Goal: Browse casually

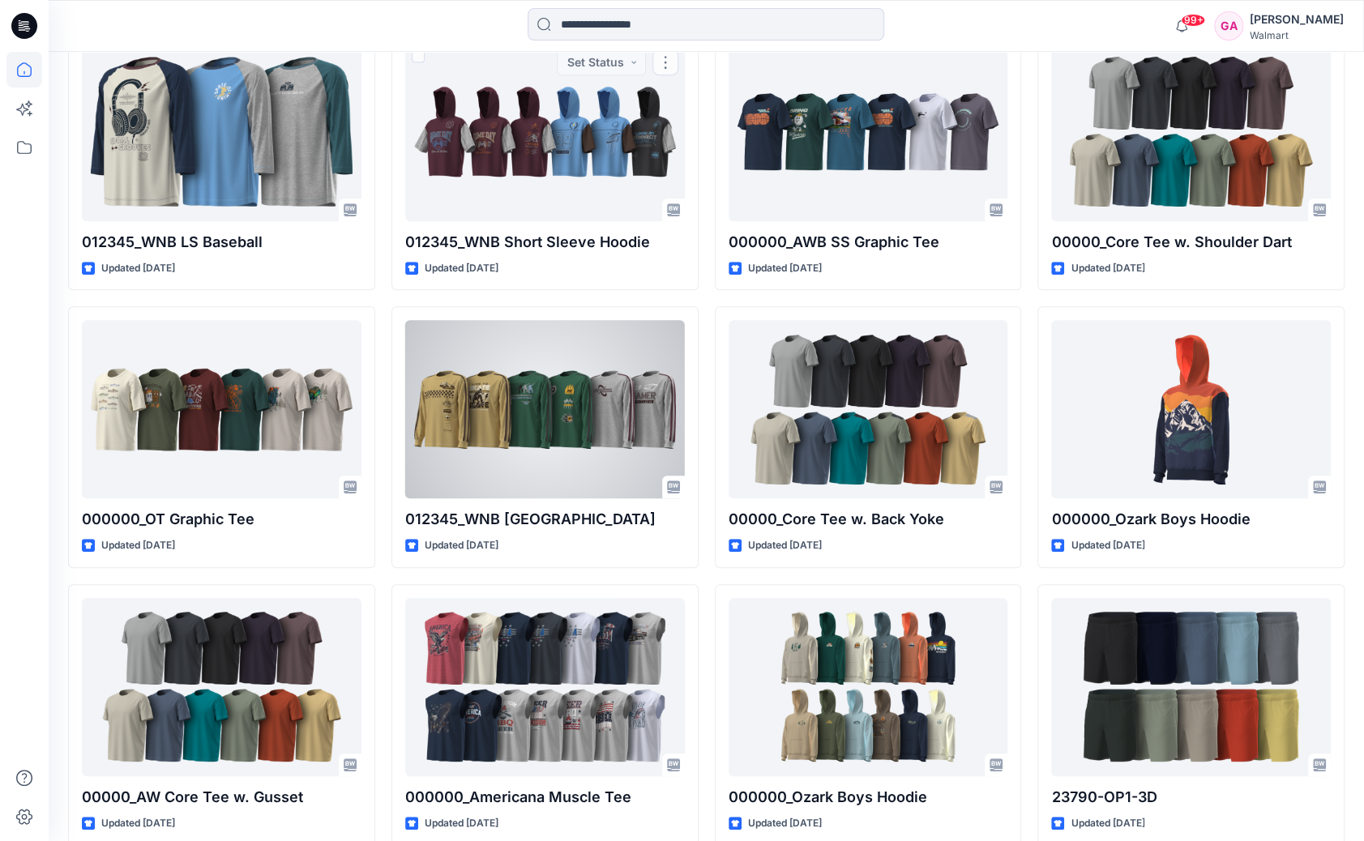
scroll to position [558, 0]
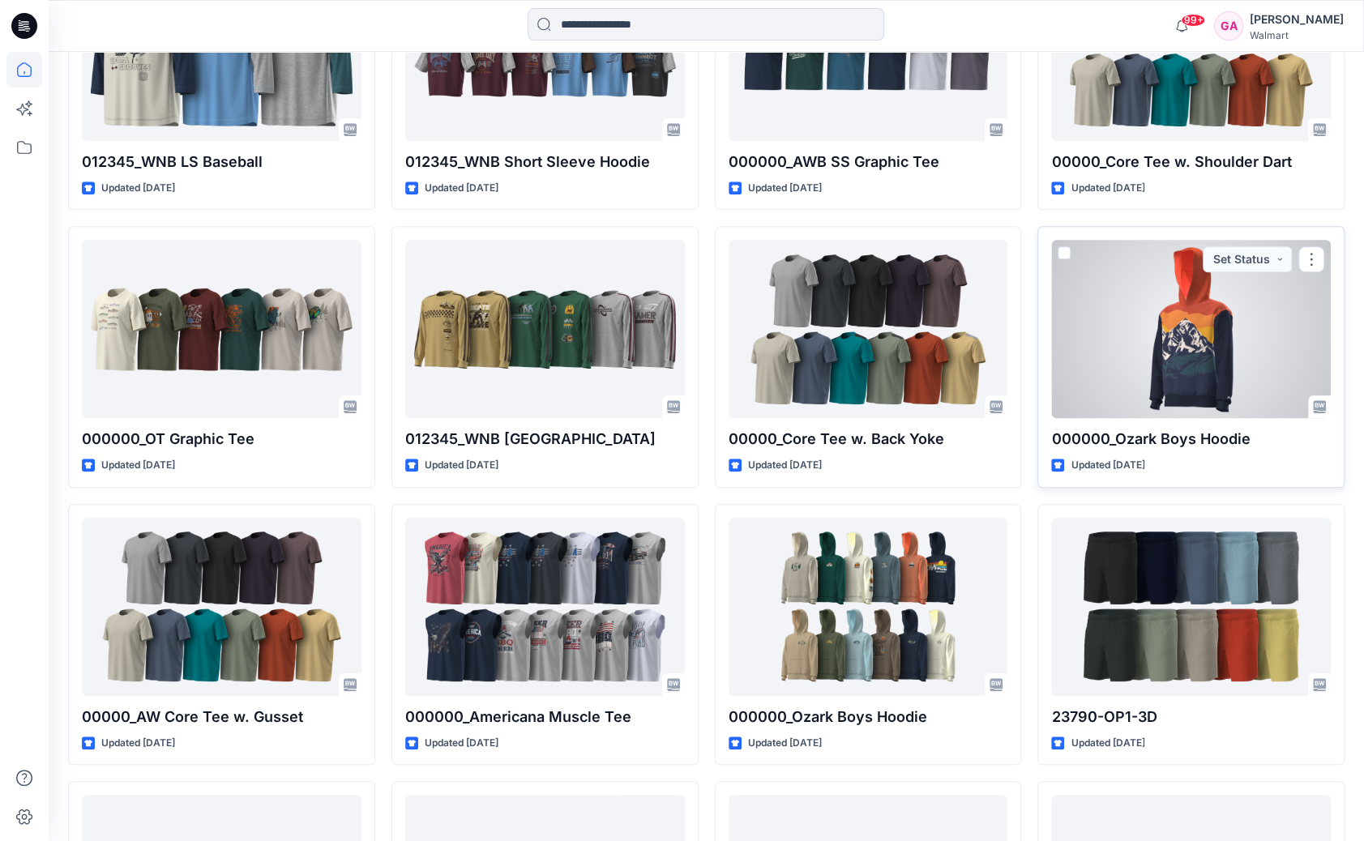
click at [1170, 332] on div at bounding box center [1191, 329] width 280 height 178
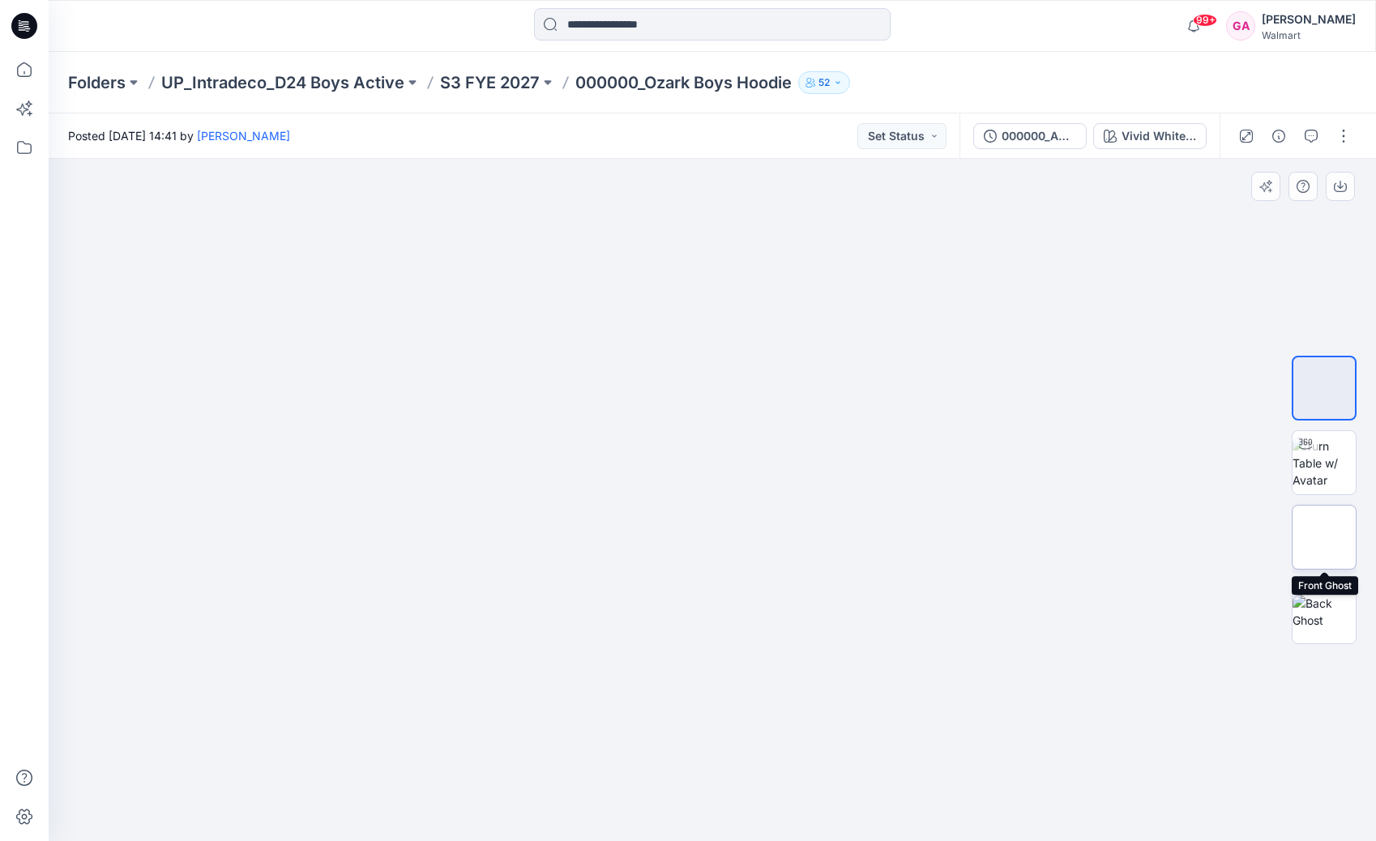
click at [1324, 537] on img at bounding box center [1324, 537] width 0 height 0
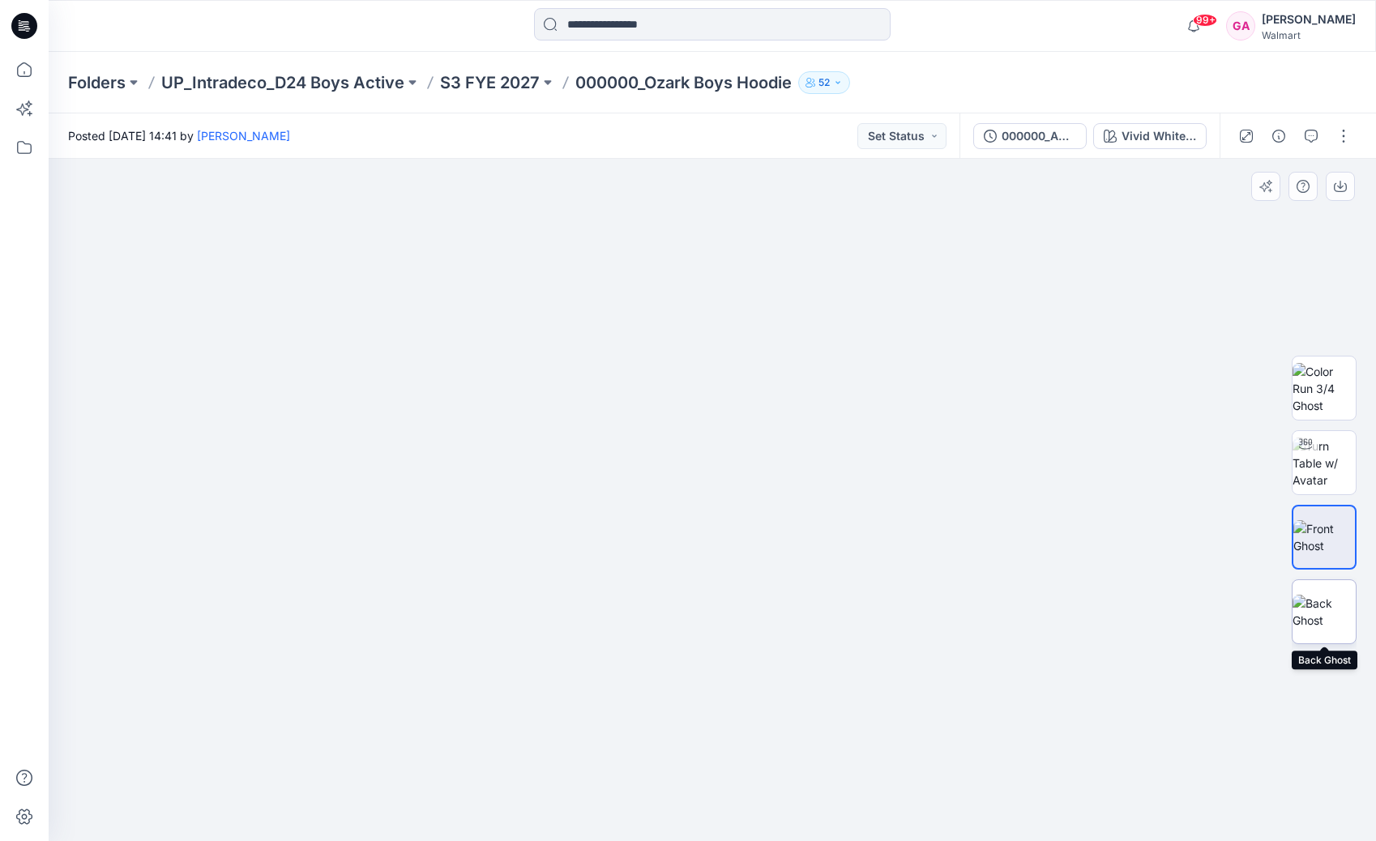
click at [1315, 611] on img at bounding box center [1324, 612] width 63 height 34
click at [1329, 549] on img at bounding box center [1324, 537] width 63 height 34
click at [1333, 597] on img at bounding box center [1324, 612] width 63 height 34
click at [1330, 550] on img at bounding box center [1324, 537] width 63 height 34
click at [1325, 597] on img at bounding box center [1324, 612] width 63 height 34
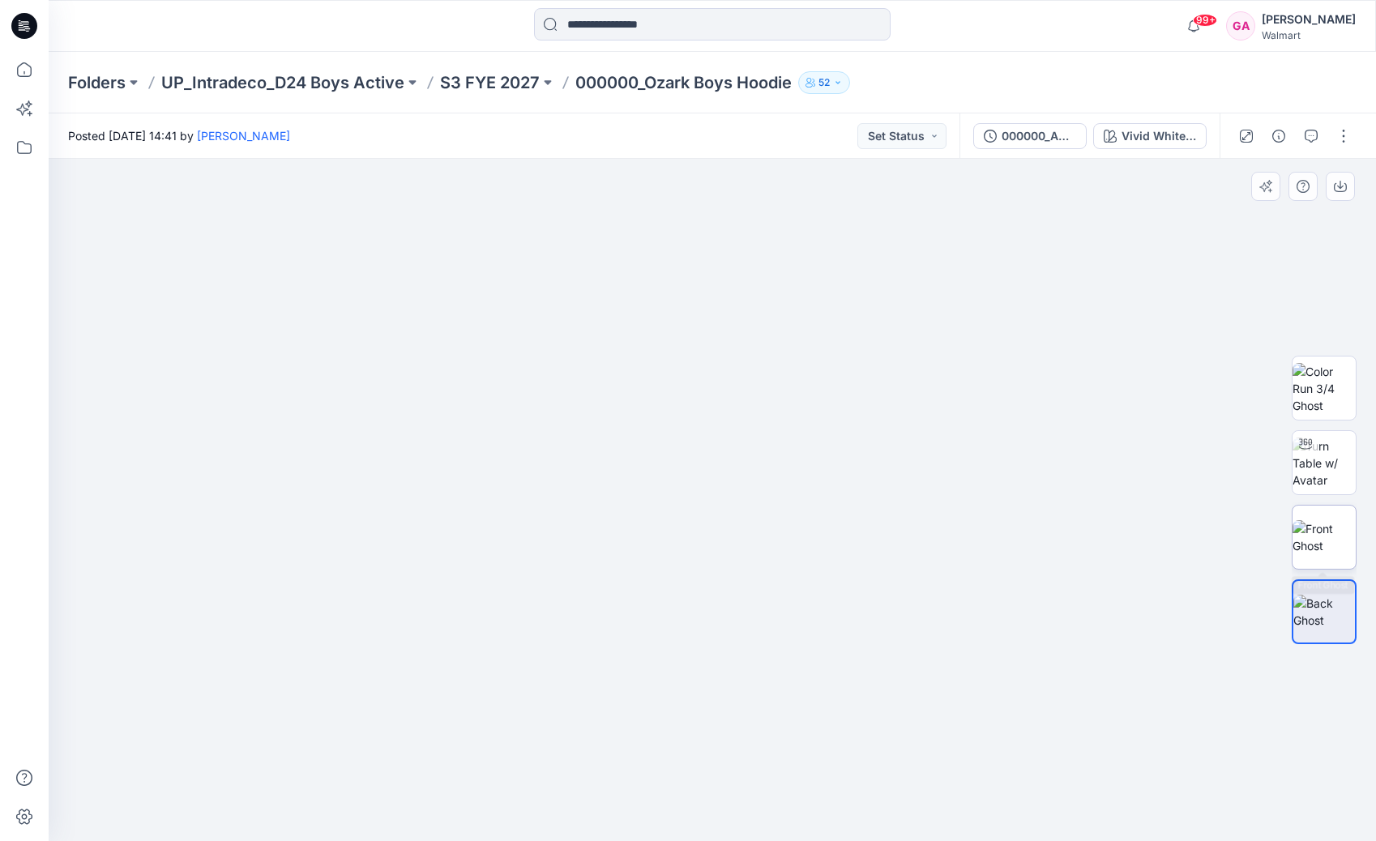
click at [1333, 533] on img at bounding box center [1324, 537] width 63 height 34
